Goal: Information Seeking & Learning: Learn about a topic

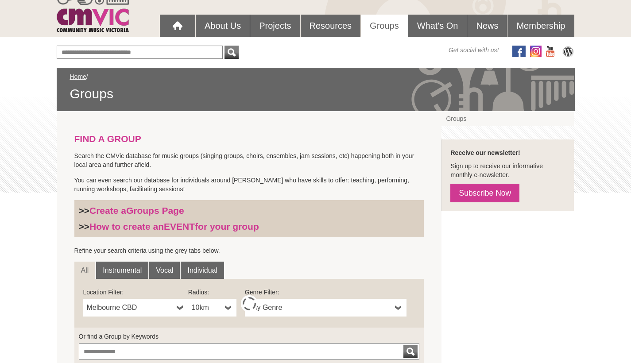
scroll to position [156, 0]
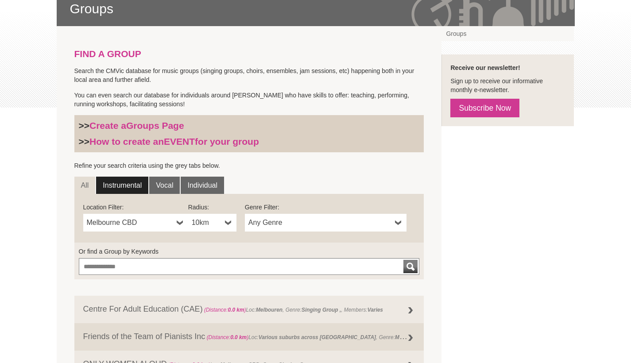
click at [120, 186] on link "Instrumental" at bounding box center [122, 186] width 52 height 18
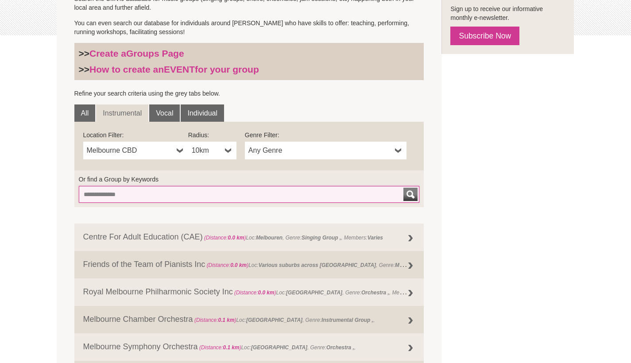
click at [146, 196] on input "Or find a Group by Keywords" at bounding box center [249, 194] width 341 height 17
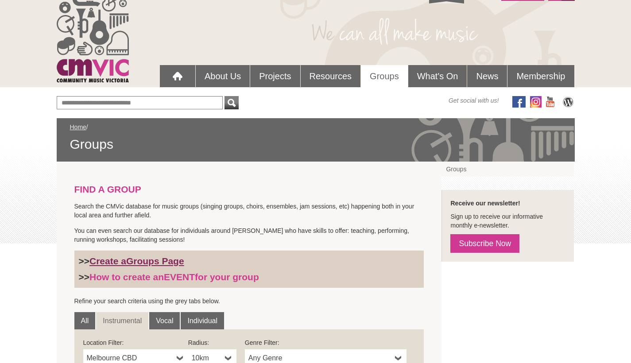
scroll to position [81, 0]
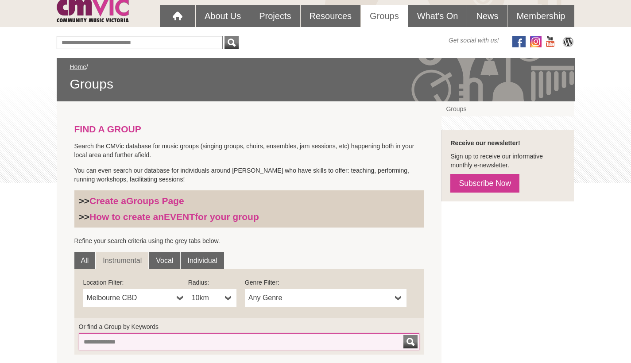
click at [157, 341] on input "Or find a Group by Keywords" at bounding box center [249, 342] width 341 height 17
type input "*****"
click at [411, 342] on button "submit" at bounding box center [410, 341] width 14 height 13
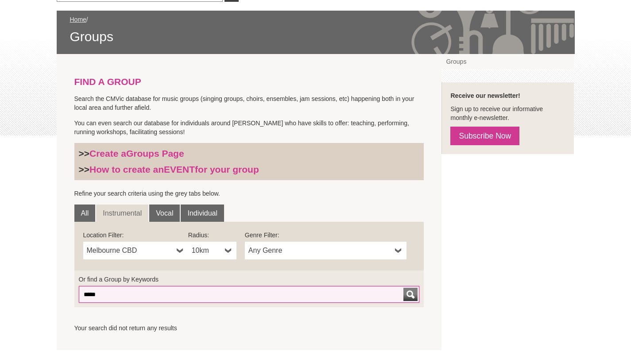
scroll to position [122, 0]
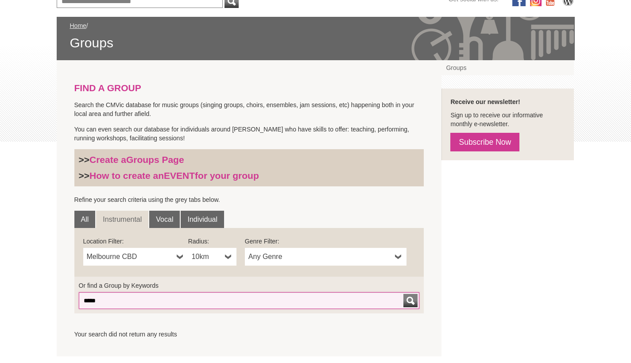
drag, startPoint x: 92, startPoint y: 297, endPoint x: 29, endPoint y: 294, distance: 63.0
click at [29, 294] on div "Blog Support Us Contact Us Member Login 0 About Us" at bounding box center [315, 220] width 631 height 685
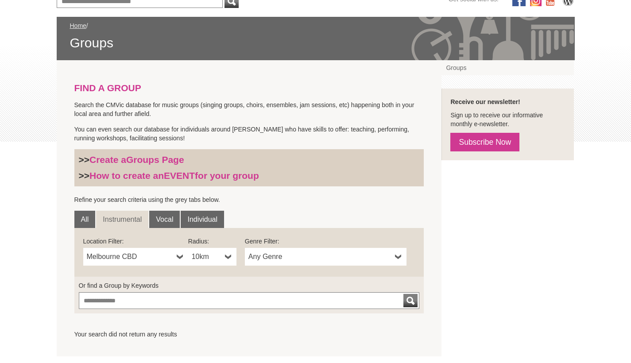
click at [226, 256] on b at bounding box center [228, 257] width 7 height 18
click at [202, 322] on li "50km" at bounding box center [213, 320] width 47 height 11
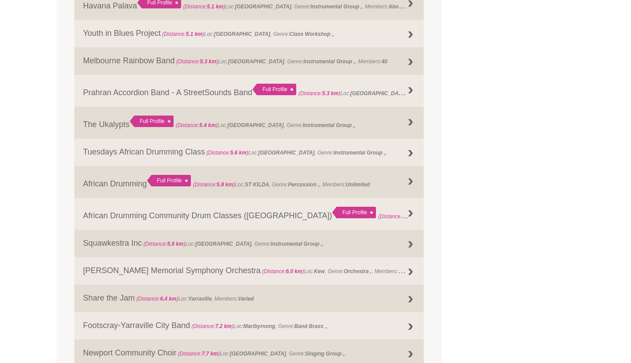
scroll to position [1059, 0]
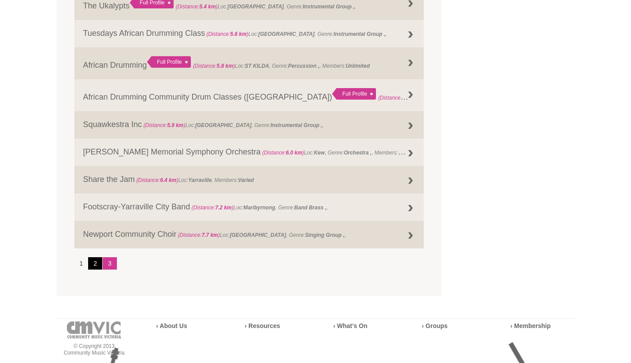
click at [99, 262] on link "2" at bounding box center [95, 263] width 14 height 12
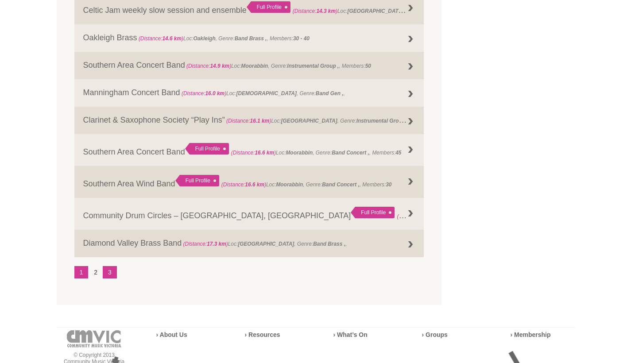
scroll to position [1116, 0]
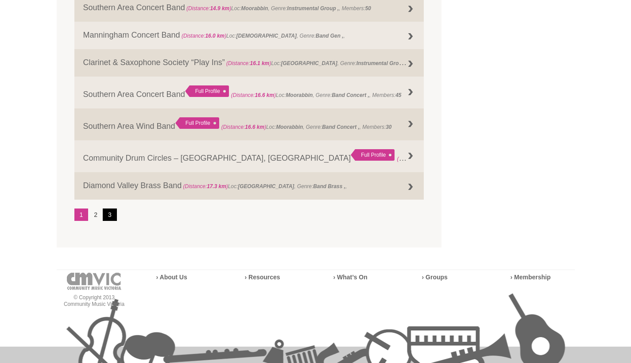
click at [109, 213] on link "3" at bounding box center [110, 215] width 14 height 12
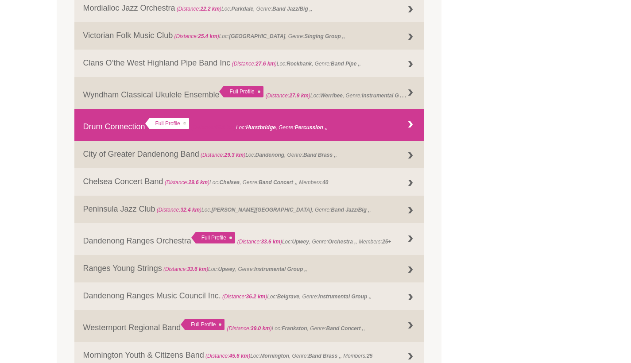
scroll to position [713, 0]
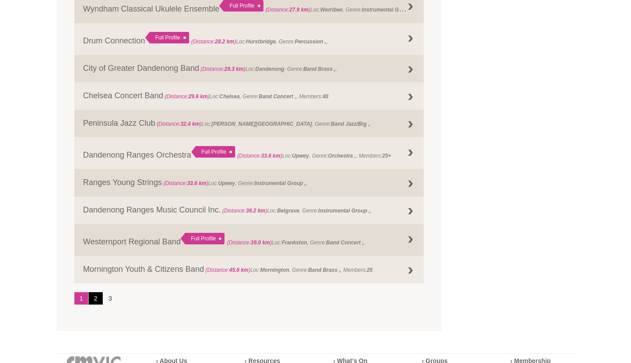
click at [96, 299] on link "2" at bounding box center [96, 298] width 14 height 12
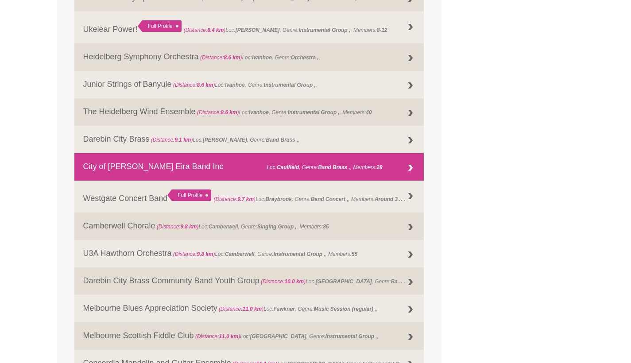
scroll to position [0, 0]
